Goal: Check status: Check status

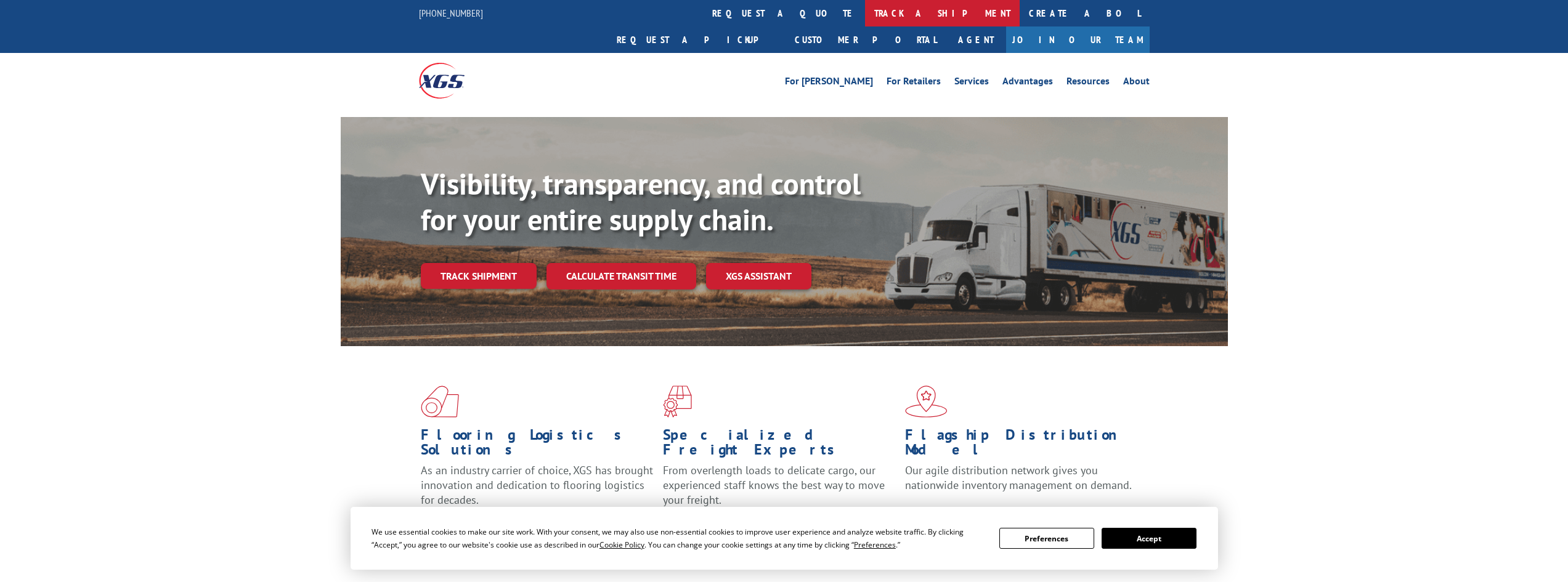
click at [865, 13] on link "track a shipment" at bounding box center [942, 13] width 154 height 26
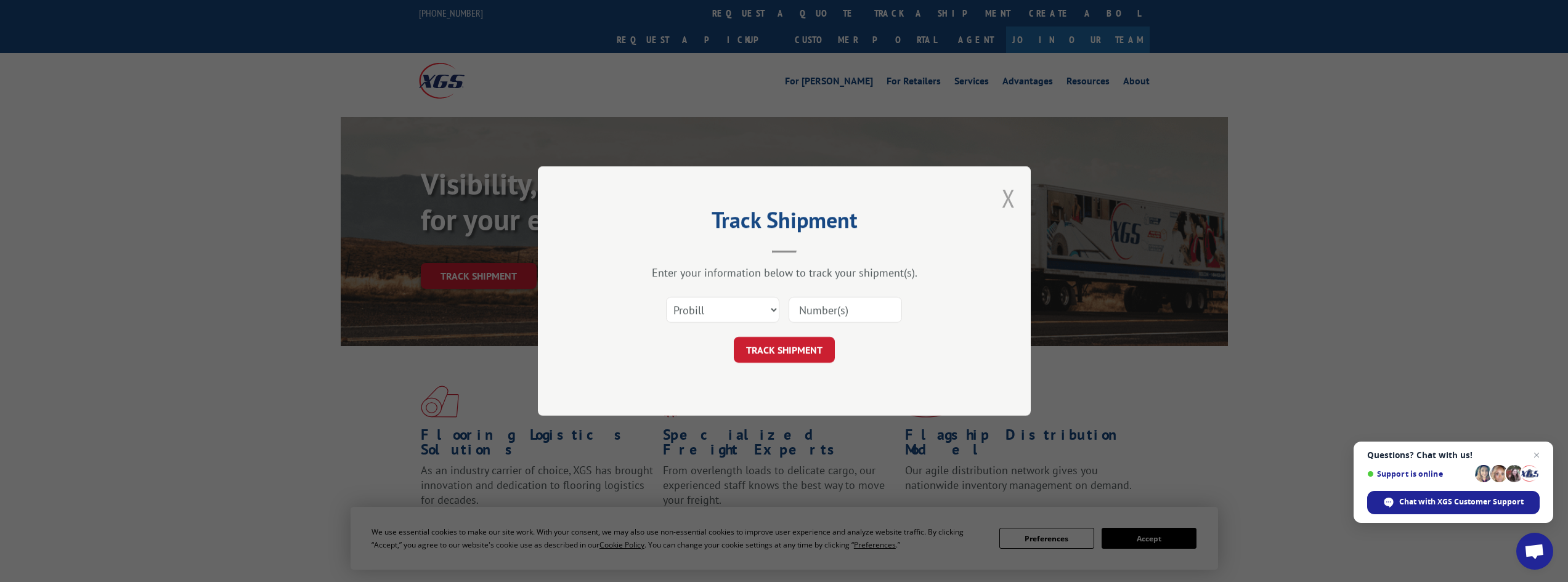
click at [1009, 198] on button "Close modal" at bounding box center [1008, 198] width 14 height 33
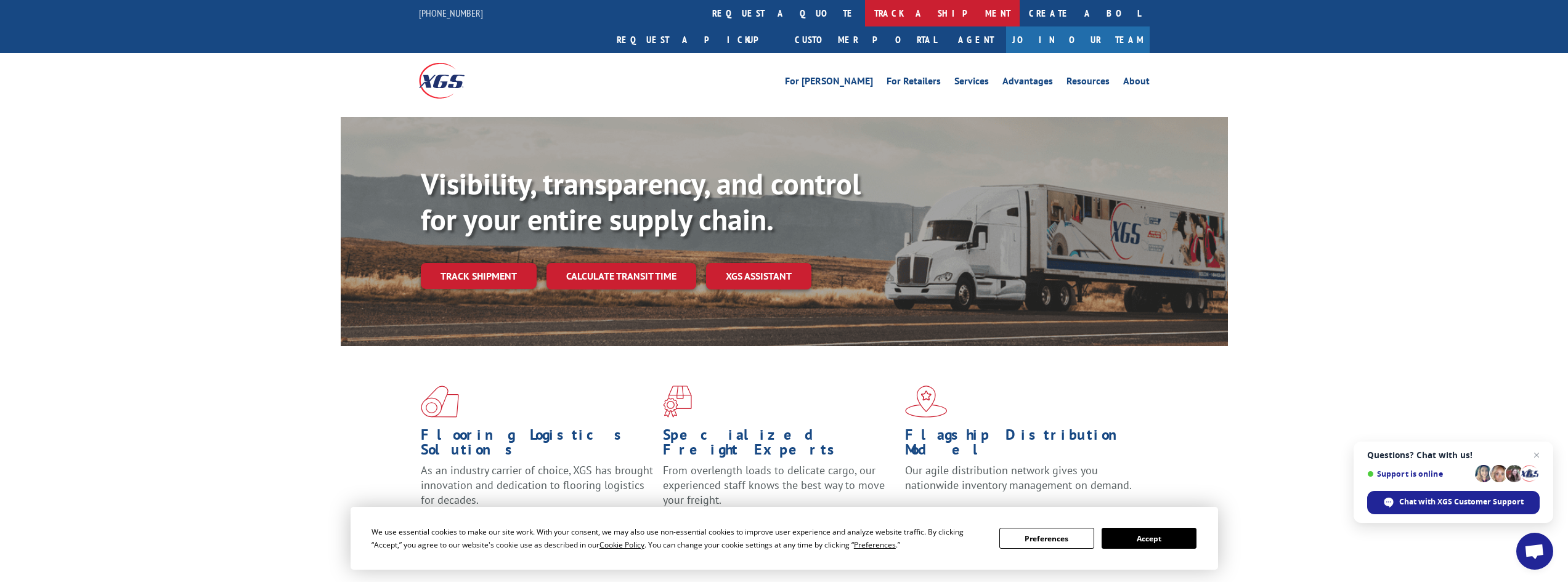
click at [865, 19] on link "track a shipment" at bounding box center [942, 13] width 154 height 26
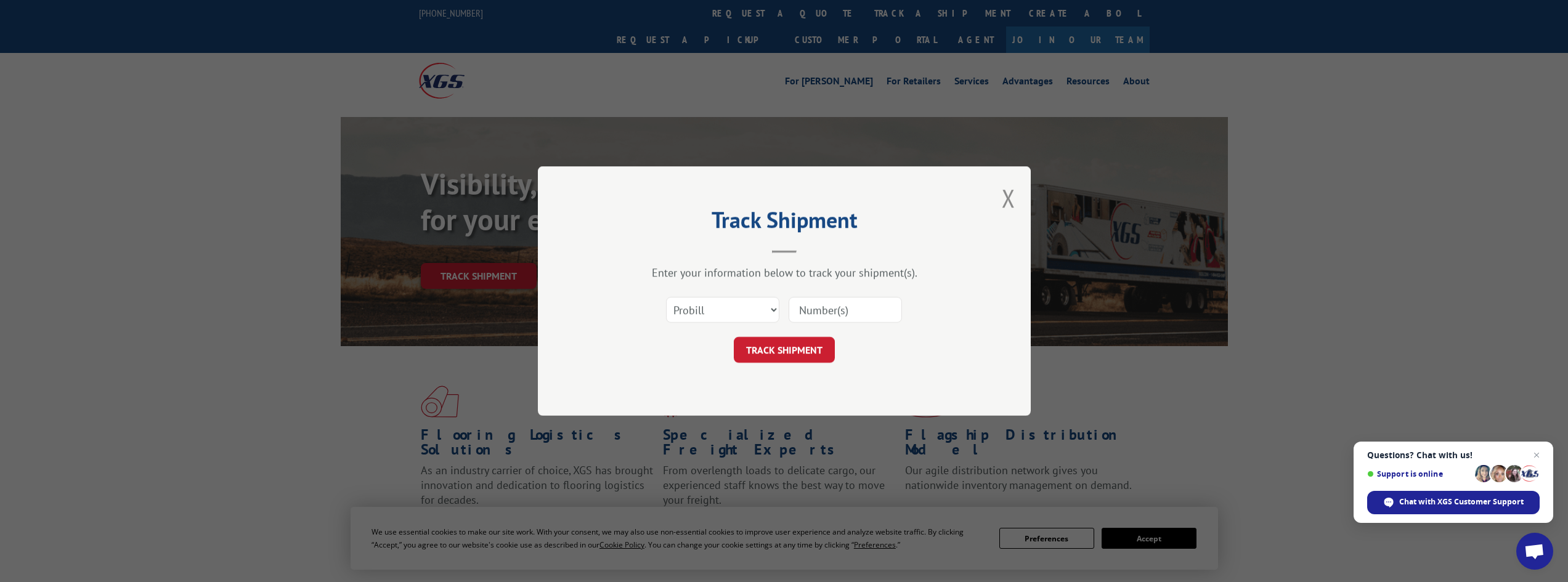
click at [846, 314] on input at bounding box center [845, 310] width 113 height 26
paste input "31573718"
type input "31573718"
click at [801, 349] on button "TRACK SHIPMENT" at bounding box center [784, 350] width 101 height 26
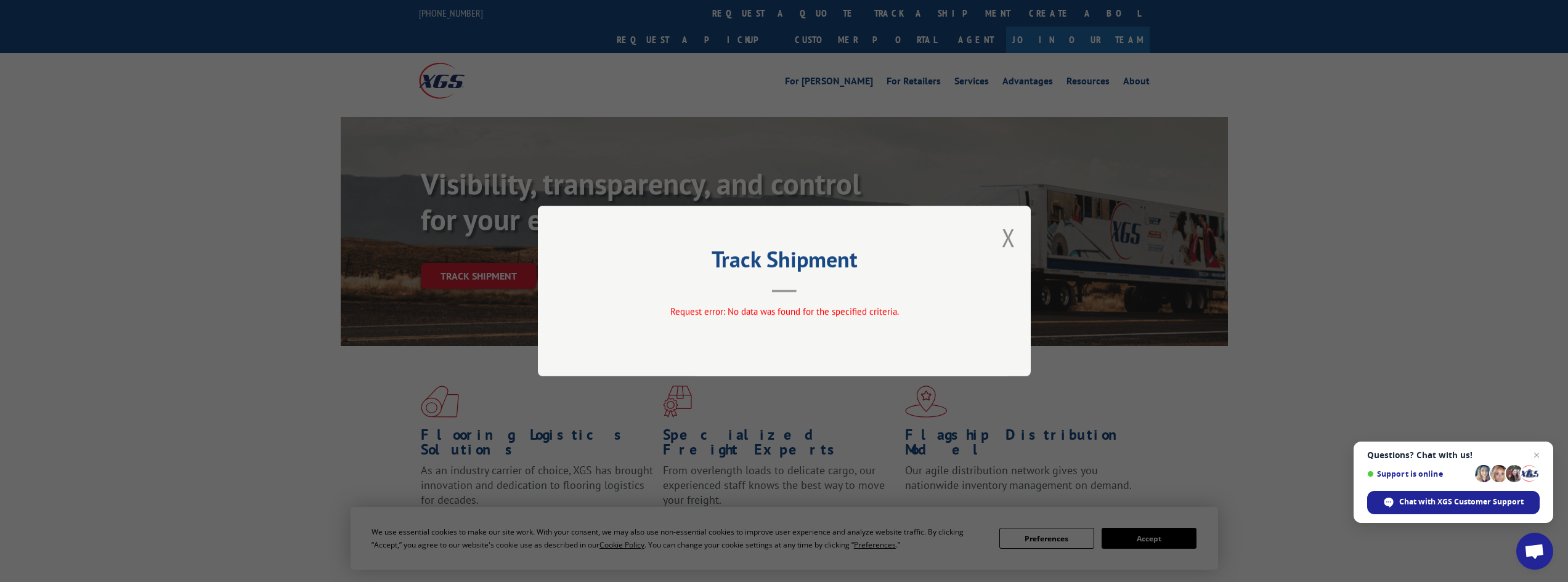
click at [1016, 247] on div "Track Shipment Request error: No data was found for the specified criteria." at bounding box center [784, 291] width 493 height 170
click at [1007, 247] on button "Close modal" at bounding box center [1008, 237] width 14 height 33
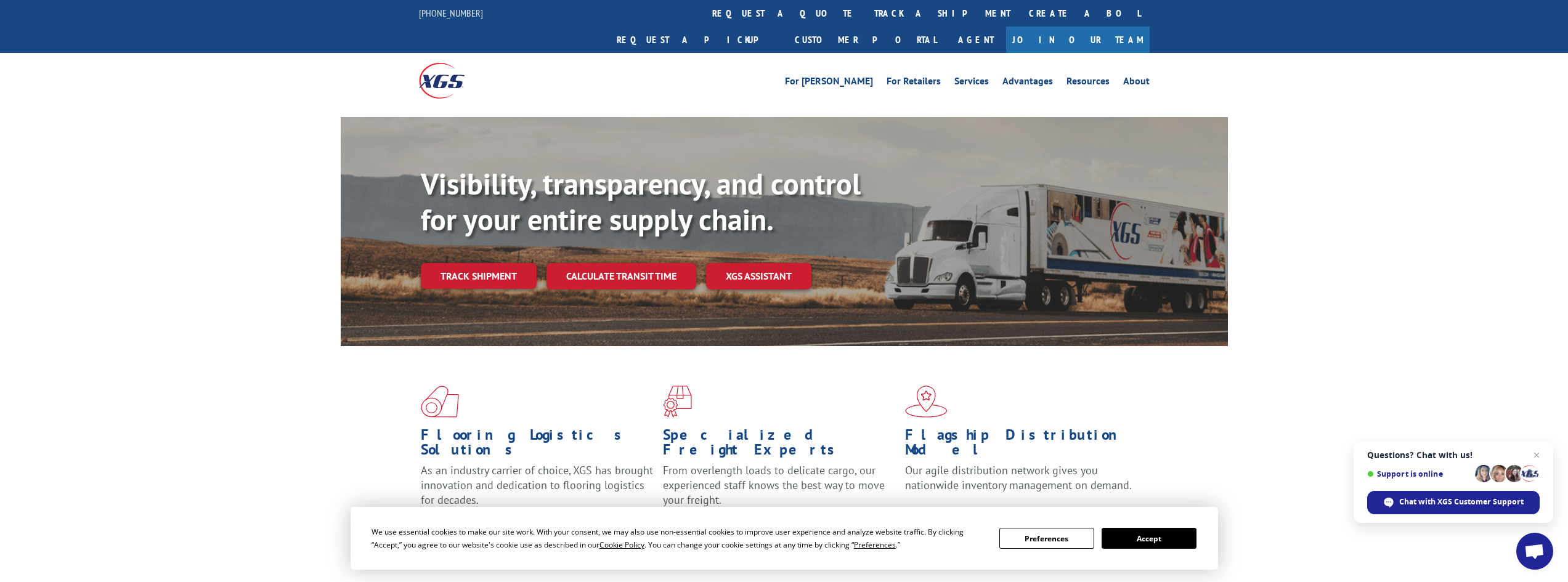
drag, startPoint x: 1255, startPoint y: 391, endPoint x: 1252, endPoint y: 385, distance: 6.7
click at [1254, 389] on div "Flooring Logistics Solutions As an industry carrier of choice, XGS has brought …" at bounding box center [784, 469] width 1568 height 248
